Goal: Task Accomplishment & Management: Manage account settings

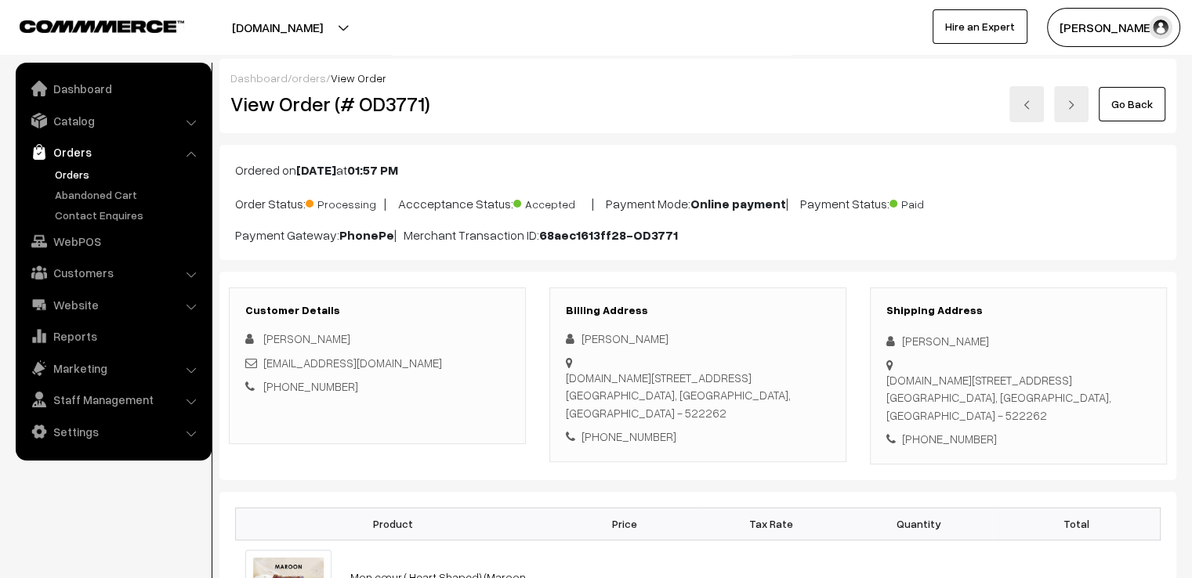
click at [1143, 103] on link "Go Back" at bounding box center [1131, 104] width 67 height 34
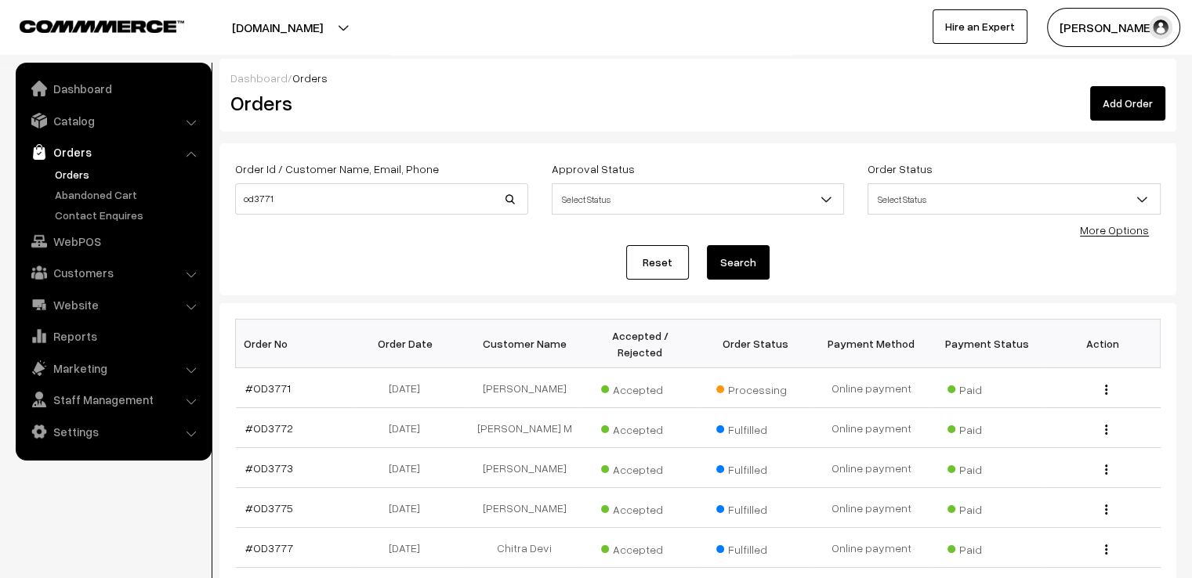
click at [649, 260] on link "Reset" at bounding box center [657, 262] width 63 height 34
click at [280, 422] on link "#OD3783" at bounding box center [269, 428] width 48 height 13
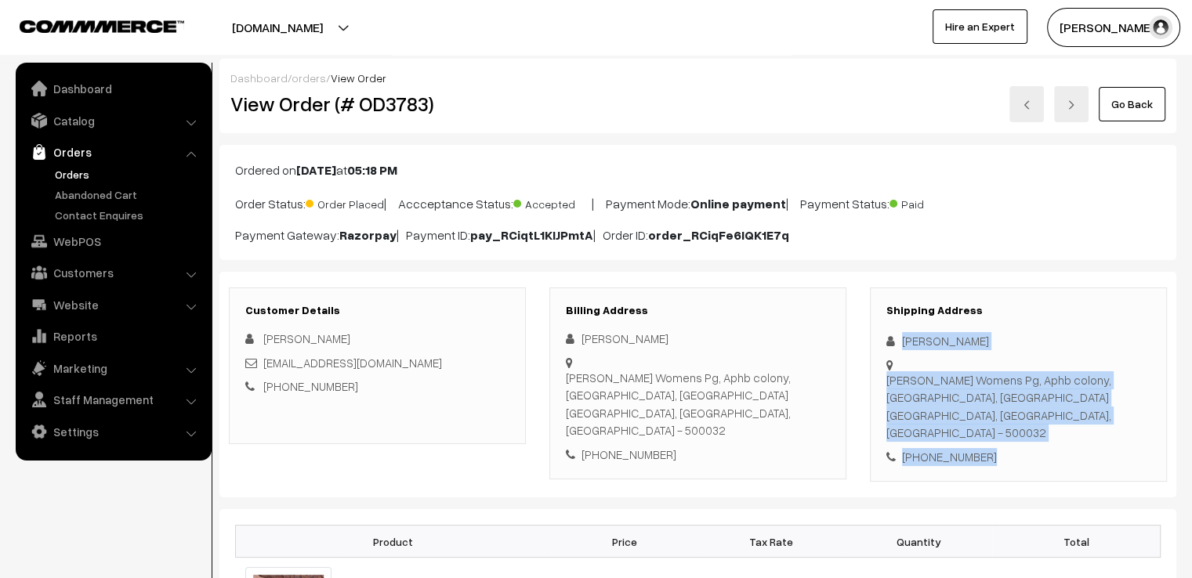
click at [1010, 466] on div "Customer Details Vyshnavi Reddy vyshnavireddychilukala@gmail.com +91 8332851630…" at bounding box center [697, 385] width 957 height 226
copy div "Vyshnavi Reddy Sai Poojitha Womens Pg, Aphb colony, Opposite Dlf gate 3 lane, G…"
click at [1136, 99] on link "Go Back" at bounding box center [1131, 104] width 67 height 34
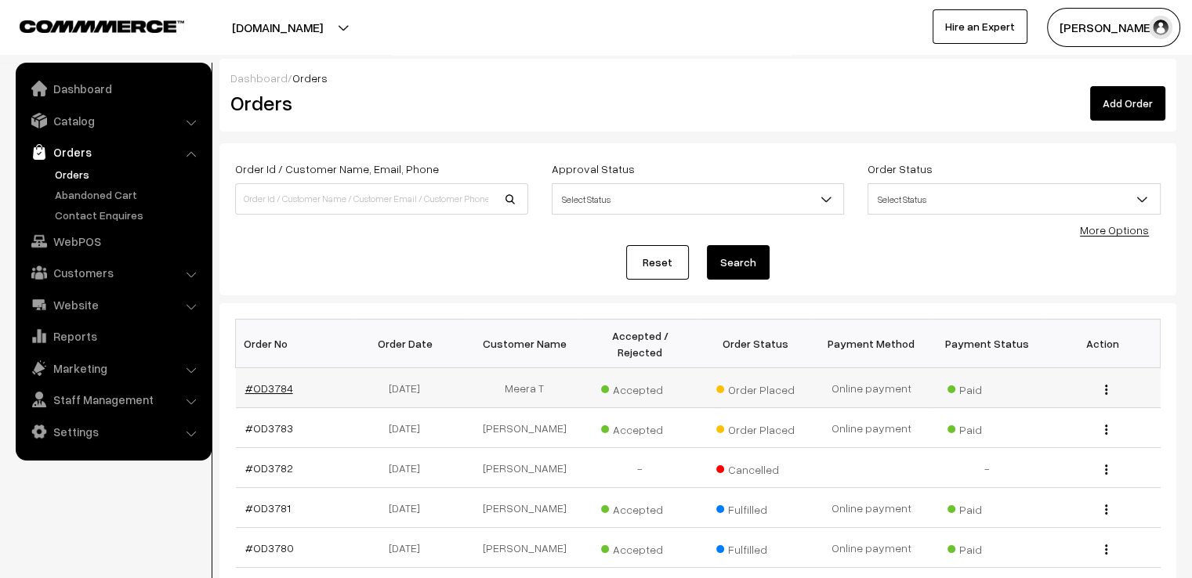
click at [279, 382] on link "#OD3784" at bounding box center [269, 388] width 48 height 13
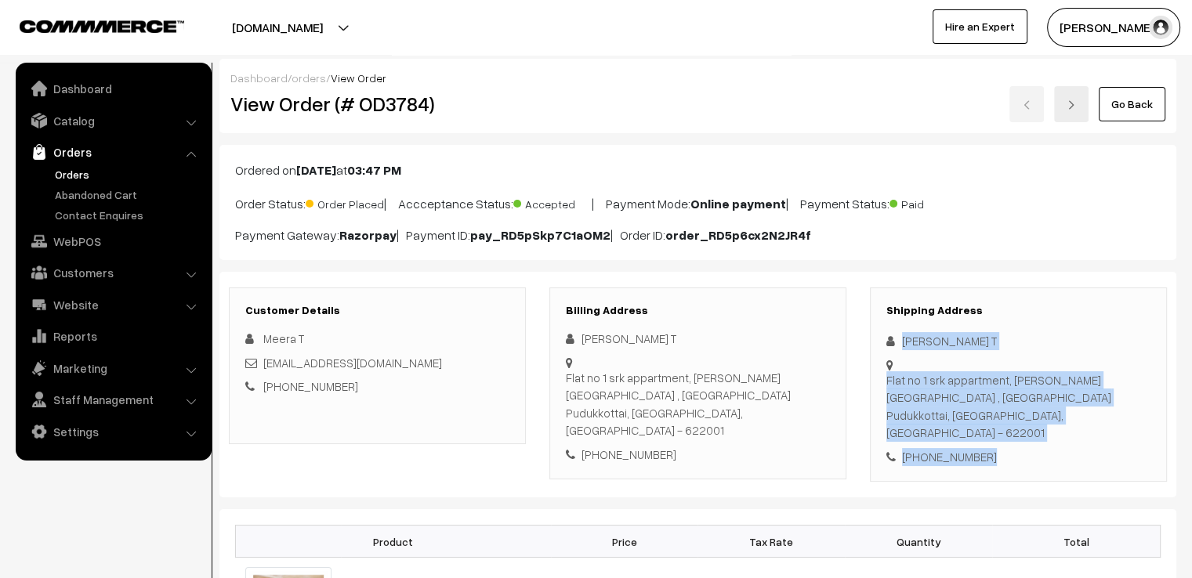
drag, startPoint x: 899, startPoint y: 339, endPoint x: 1069, endPoint y: 478, distance: 219.4
click at [1069, 478] on div "Customer Details Meera T [EMAIL_ADDRESS][DOMAIN_NAME] [PHONE_NUMBER] Billing Ad…" at bounding box center [697, 385] width 957 height 226
copy div "[PERSON_NAME][STREET_ADDRESS][PERSON_NAME] - 622001 [PHONE_NUMBER]"
